Goal: Information Seeking & Learning: Check status

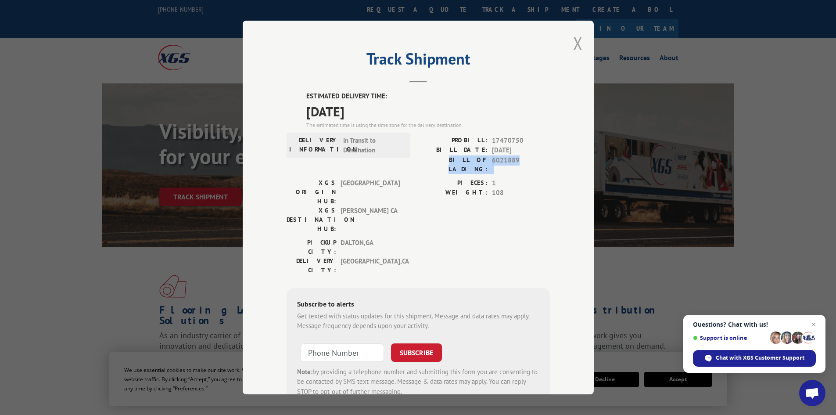
click at [575, 43] on button "Close modal" at bounding box center [578, 43] width 10 height 23
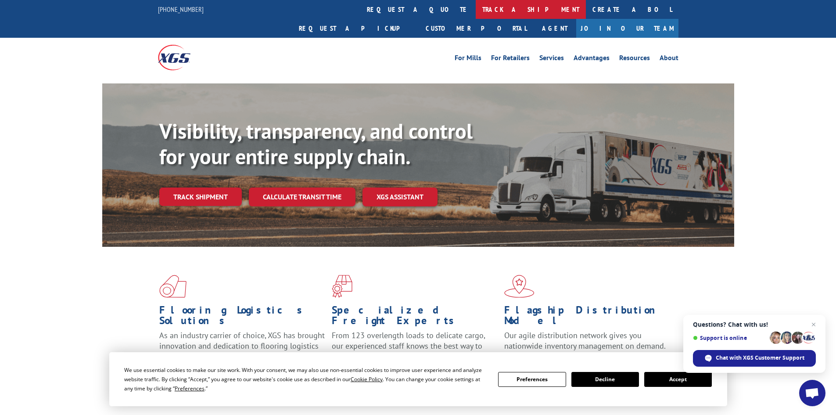
click at [476, 7] on link "track a shipment" at bounding box center [531, 9] width 110 height 19
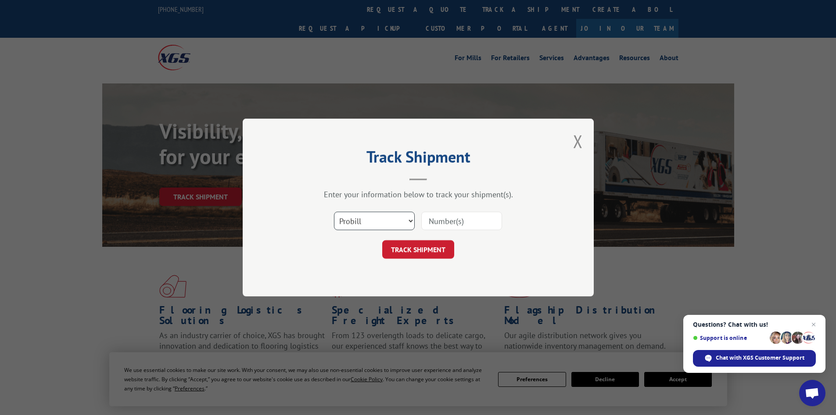
click at [375, 221] on select "Select category... Probill BOL PO" at bounding box center [374, 220] width 81 height 18
select select "bol"
click at [334, 211] on select "Select category... Probill BOL PO" at bounding box center [374, 220] width 81 height 18
paste input "5211889"
click at [430, 220] on input "5211889" at bounding box center [461, 220] width 81 height 18
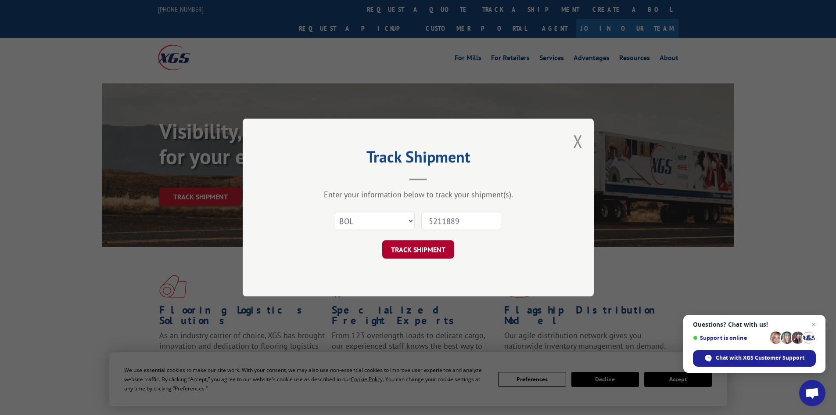
type input "5211889"
click at [423, 250] on button "TRACK SHIPMENT" at bounding box center [418, 249] width 72 height 18
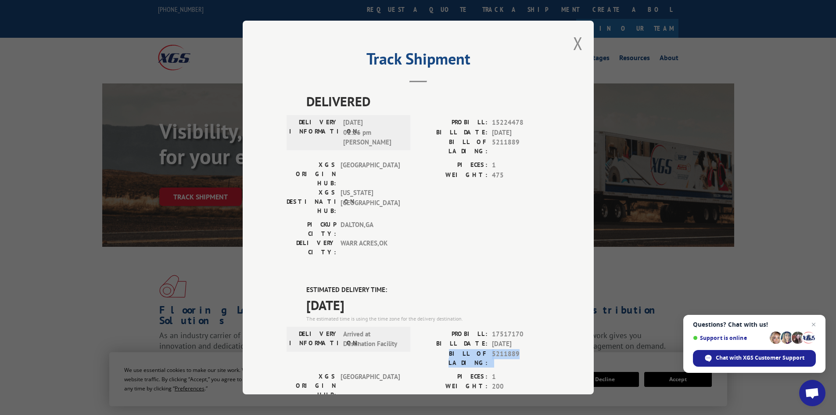
drag, startPoint x: 525, startPoint y: 303, endPoint x: 437, endPoint y: 300, distance: 87.4
click at [437, 349] on div "BILL OF LADING: 5211889" at bounding box center [484, 358] width 132 height 18
copy div "BILL OF LADING: 5211889"
